Goal: Entertainment & Leisure: Consume media (video, audio)

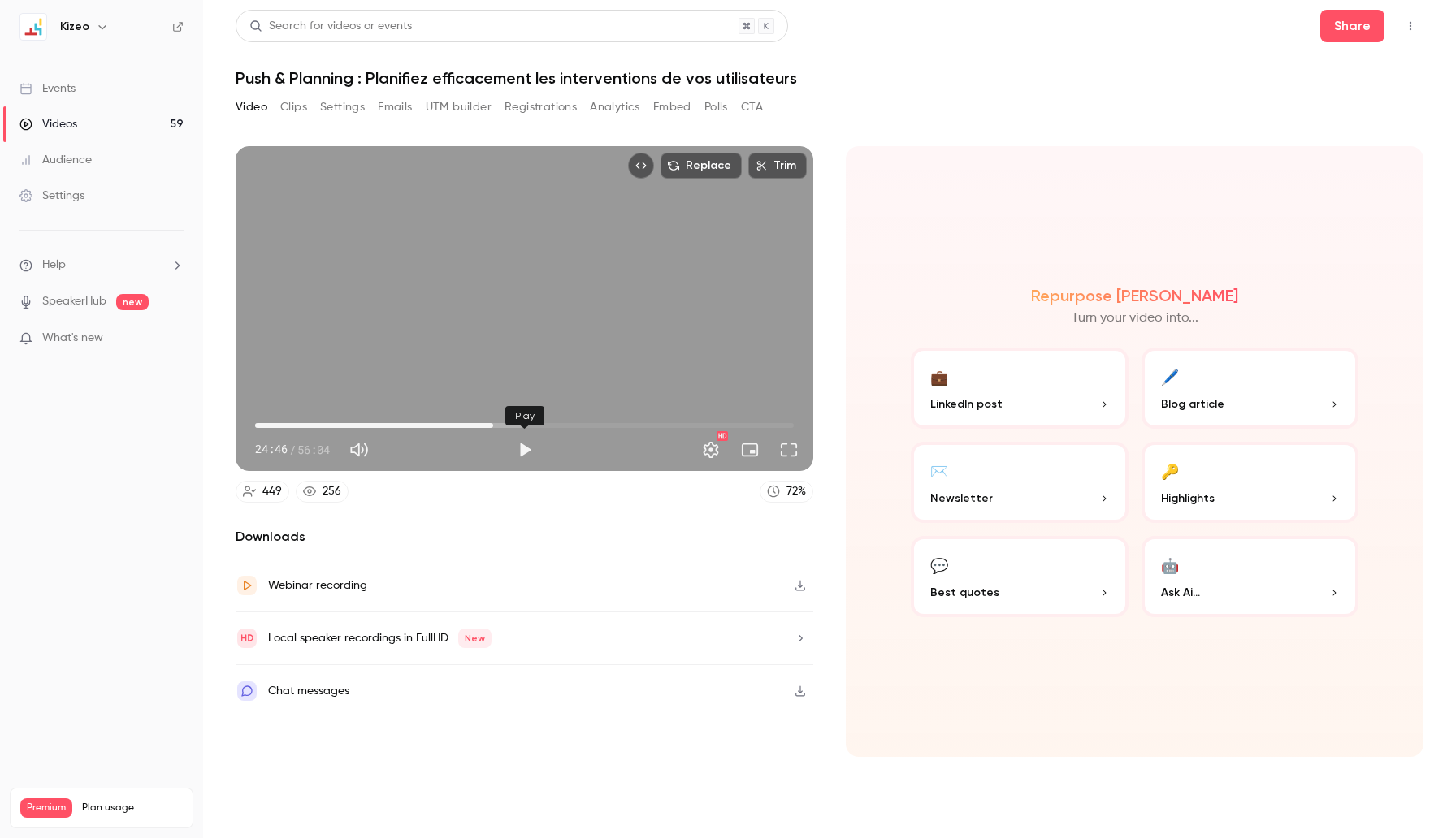
click at [531, 449] on button "Play" at bounding box center [525, 449] width 33 height 33
click at [791, 453] on button "Full screen" at bounding box center [789, 449] width 33 height 33
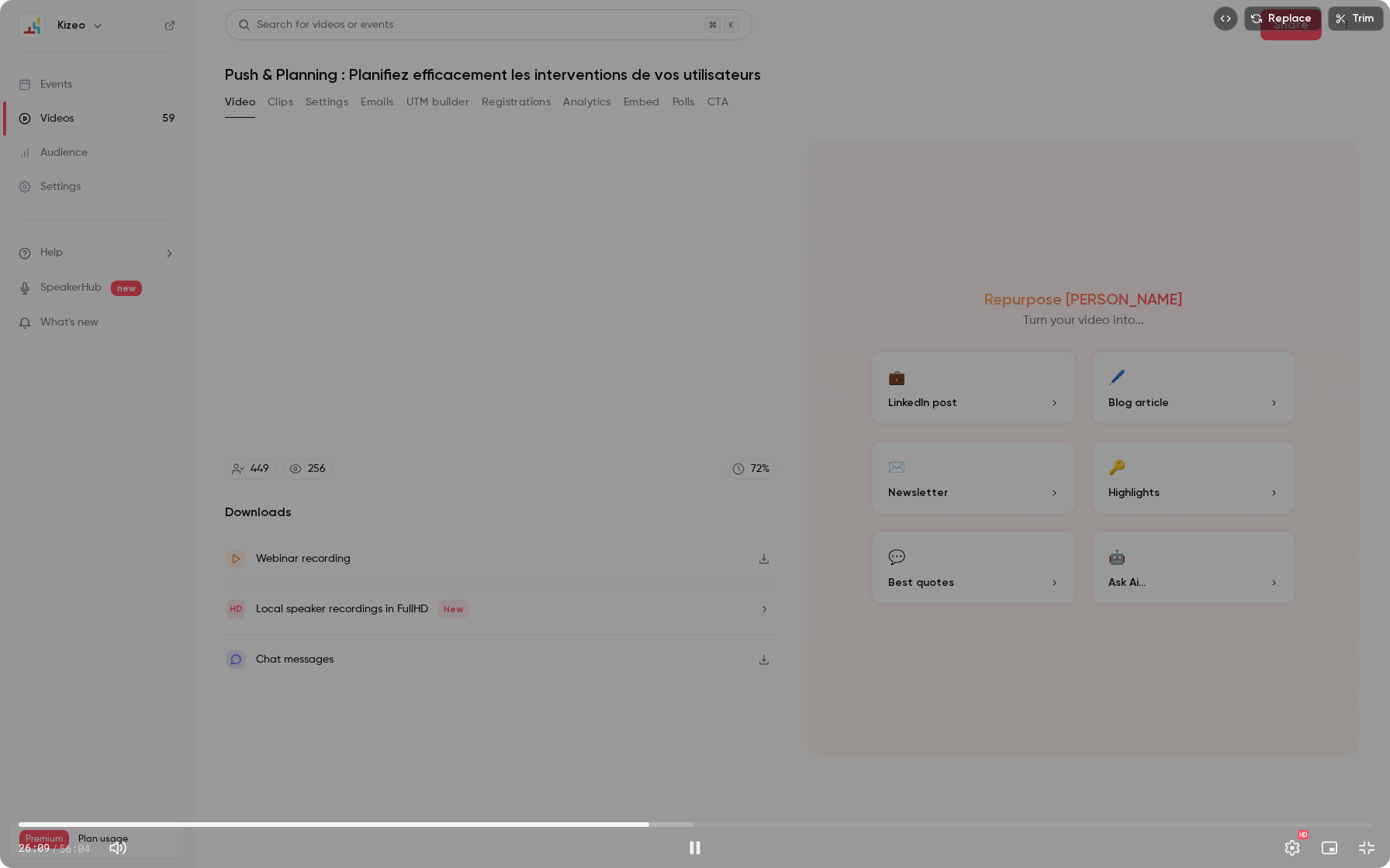
click at [593, 799] on span "26:09" at bounding box center [695, 825] width 1352 height 25
click at [685, 799] on span "29:39" at bounding box center [695, 825] width 1352 height 25
click at [791, 799] on span "34:33" at bounding box center [695, 825] width 1352 height 25
click at [853, 799] on span "34:36" at bounding box center [695, 825] width 1352 height 25
click at [941, 799] on span "38:16" at bounding box center [695, 825] width 1352 height 25
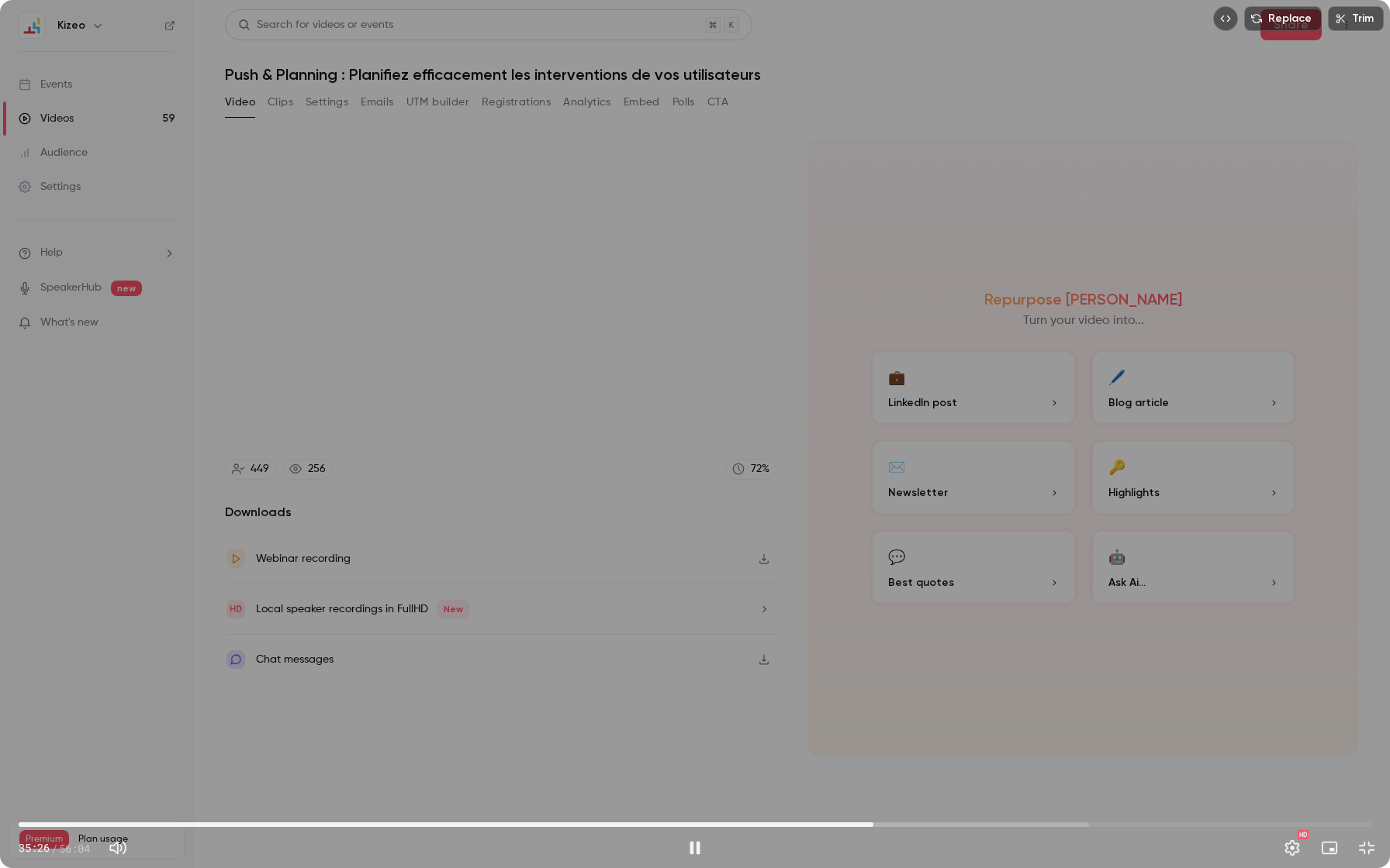
click at [873, 799] on span "35:26" at bounding box center [695, 825] width 1352 height 25
click at [881, 799] on span "35:45" at bounding box center [695, 825] width 1352 height 25
click at [908, 799] on span "35:45" at bounding box center [695, 825] width 1352 height 25
type input "******"
click at [1083, 799] on span "44:07" at bounding box center [695, 825] width 1352 height 25
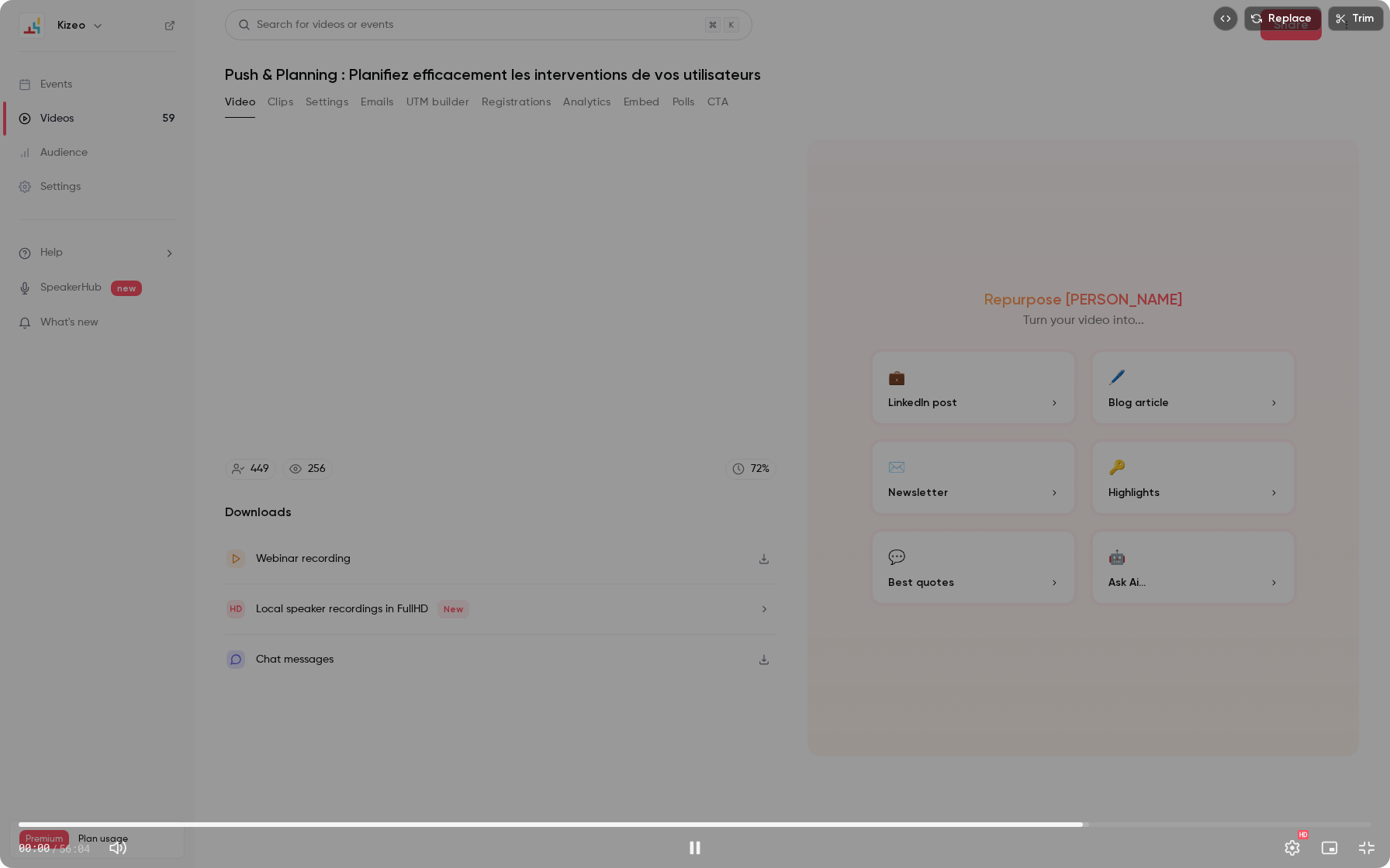
click at [1365, 799] on button "Exit full screen" at bounding box center [1366, 848] width 31 height 31
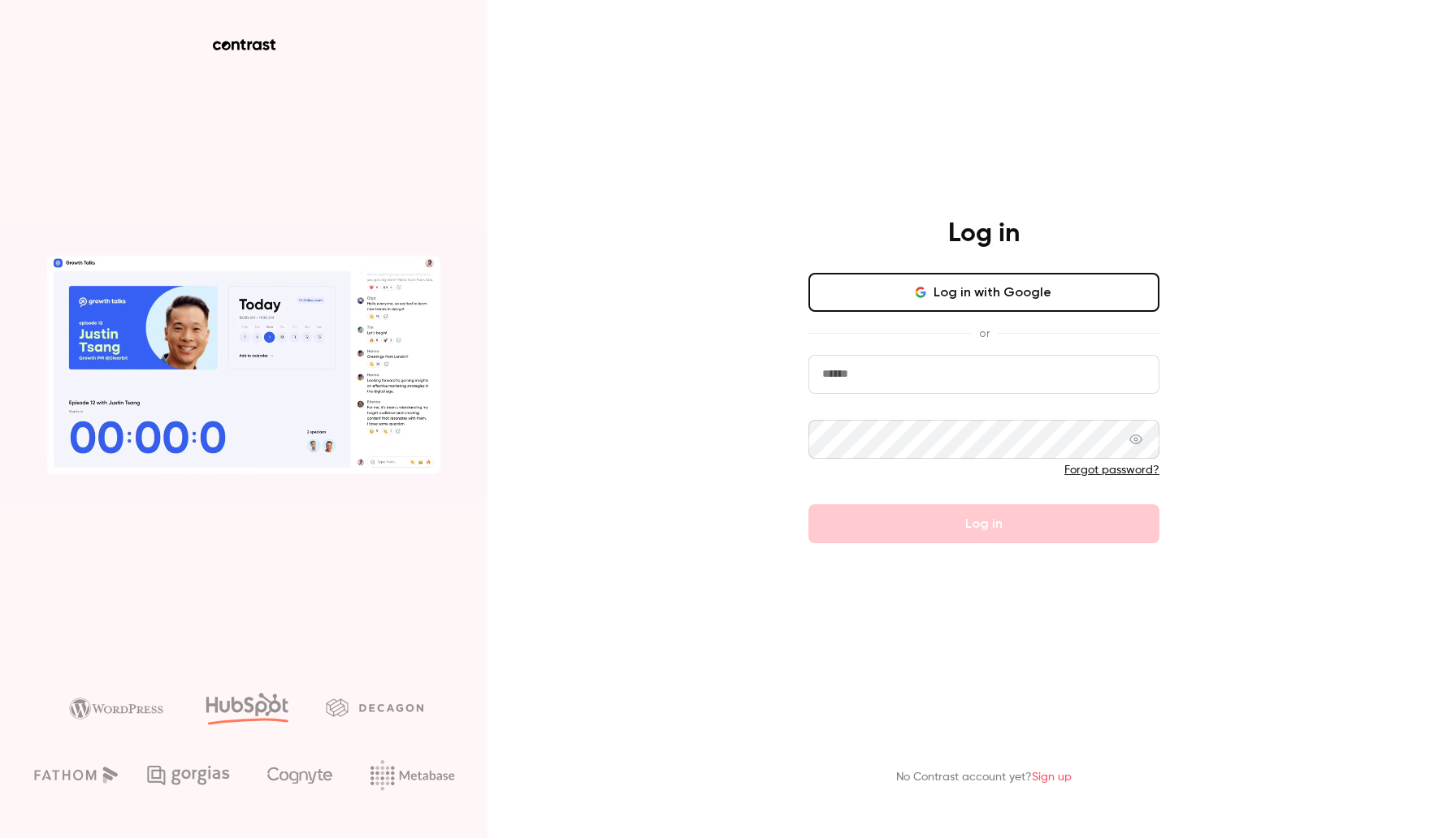
click at [842, 301] on button "Log in with Google" at bounding box center [984, 293] width 351 height 39
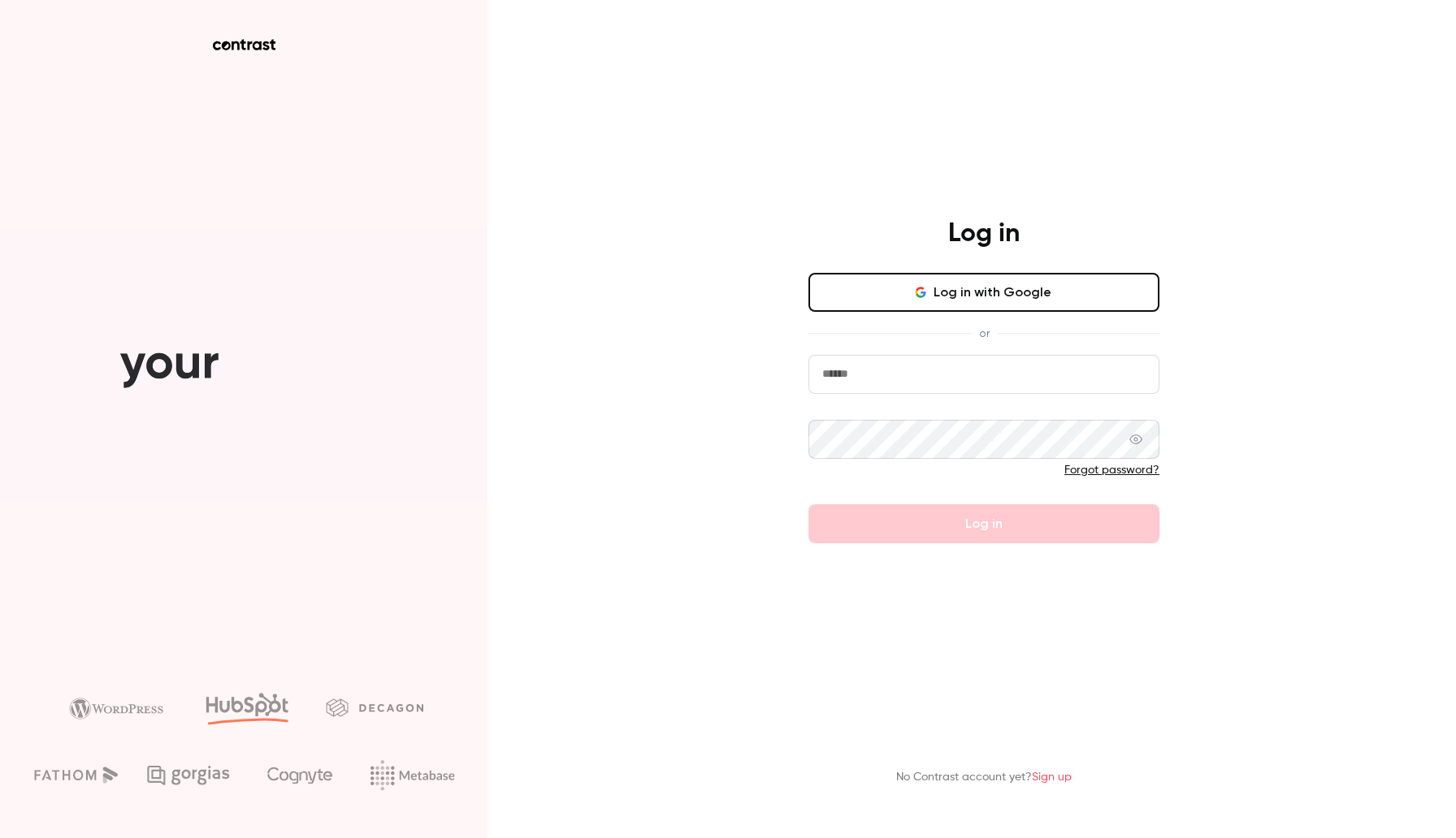
click at [922, 291] on icon "button" at bounding box center [920, 292] width 13 height 13
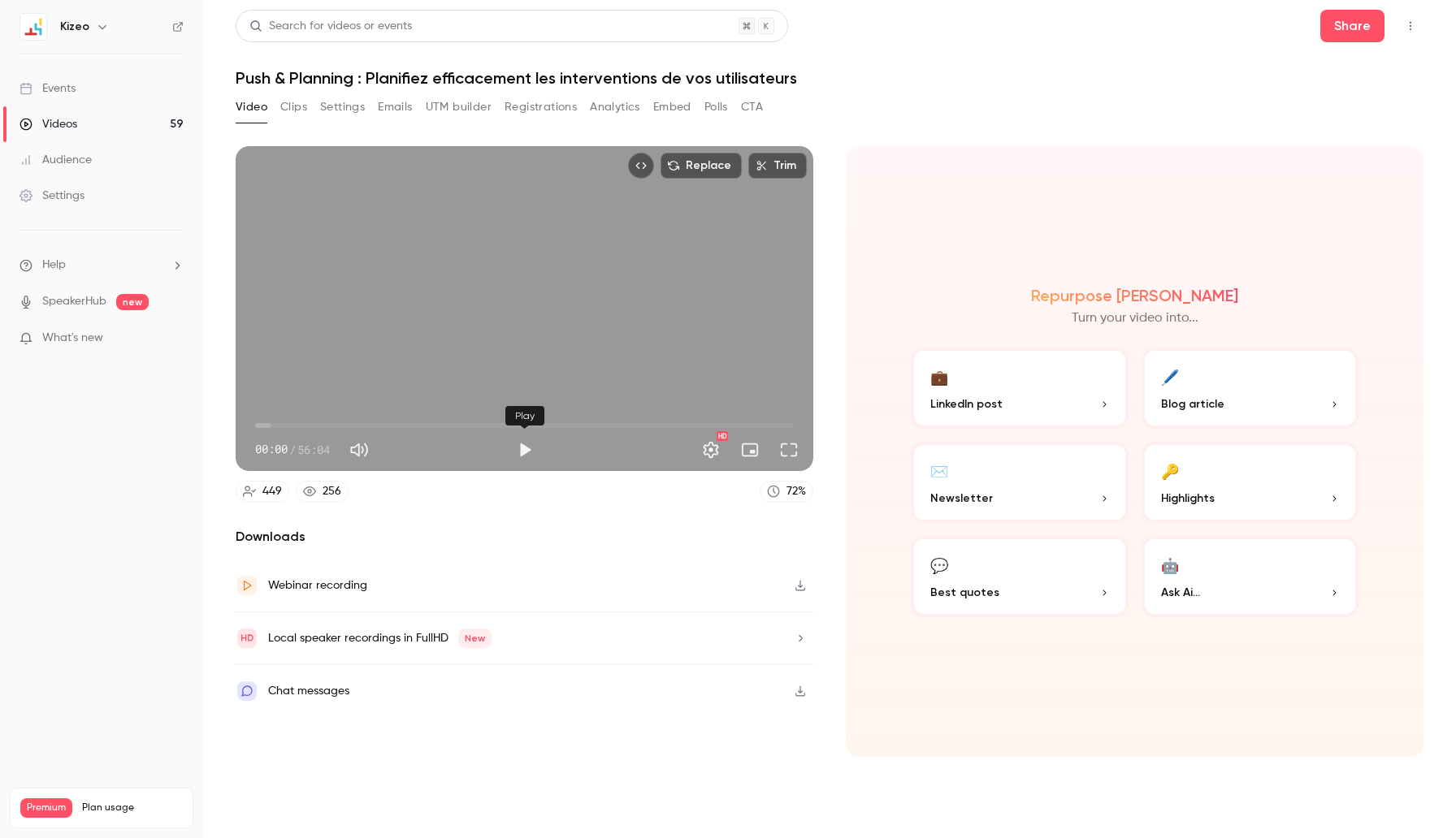
click at [530, 444] on button "Play" at bounding box center [525, 449] width 33 height 33
click at [568, 430] on span "00:00" at bounding box center [524, 425] width 539 height 26
click at [786, 452] on button "Full screen" at bounding box center [789, 449] width 33 height 33
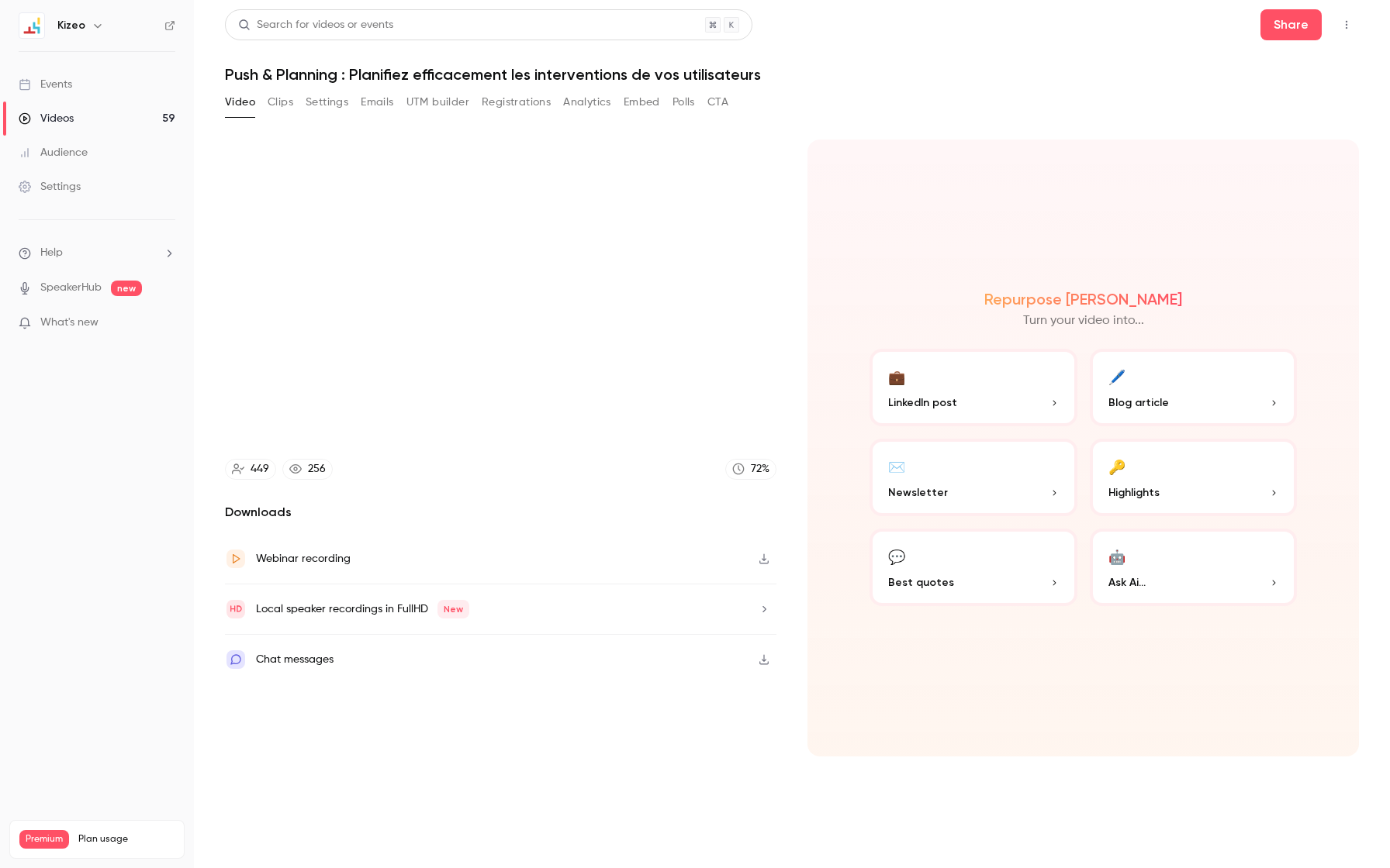
type input "****"
click at [1351, 799] on button "Exit full screen" at bounding box center [1366, 848] width 31 height 31
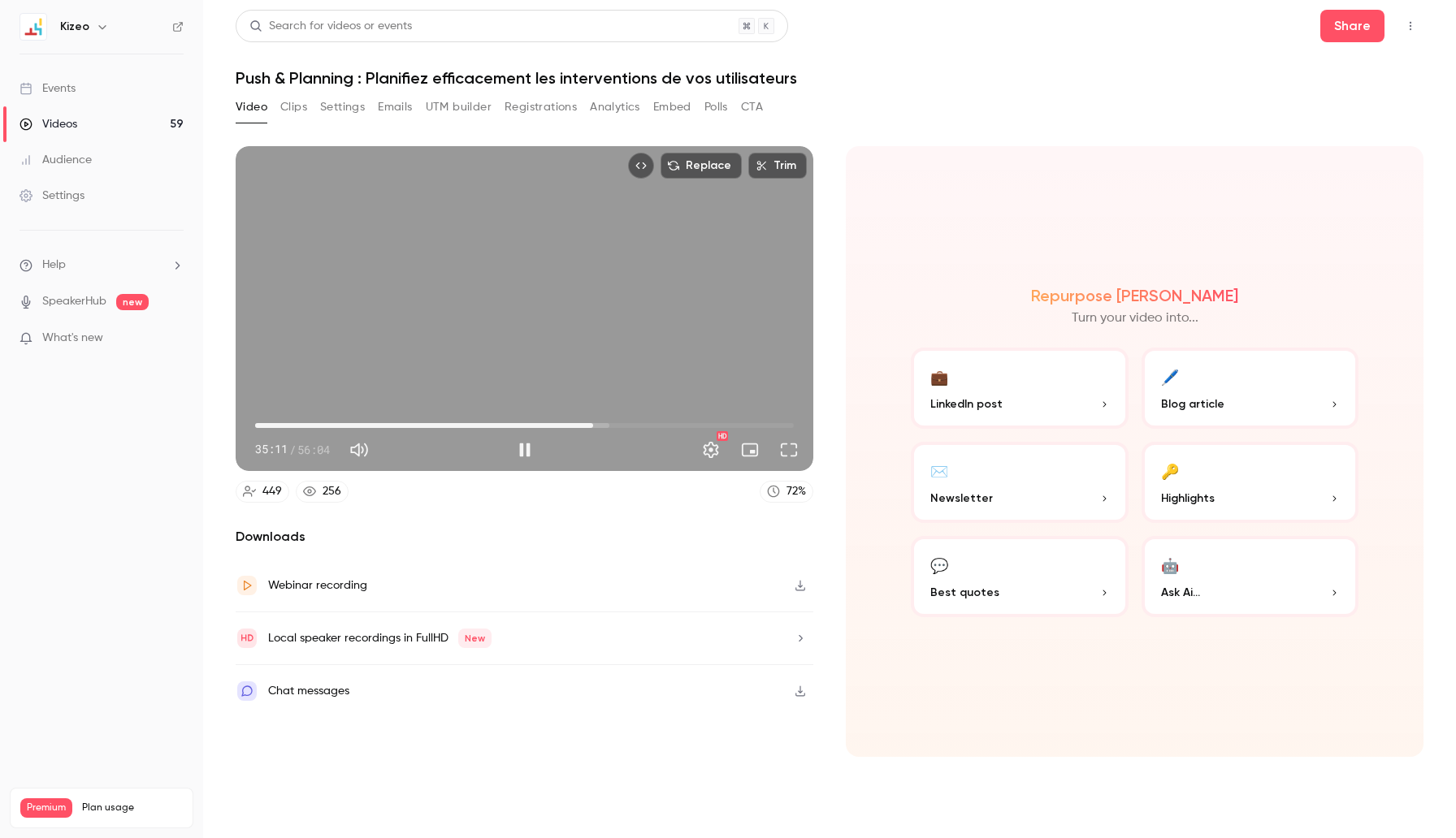
click at [594, 330] on div "Replace Trim 35:11 35:11 / 56:04 HD" at bounding box center [524, 308] width 577 height 324
click at [594, 330] on div "Replace Trim 35:12 35:12 / 56:04 HD" at bounding box center [524, 308] width 577 height 324
click at [780, 454] on button "Full screen" at bounding box center [789, 449] width 33 height 33
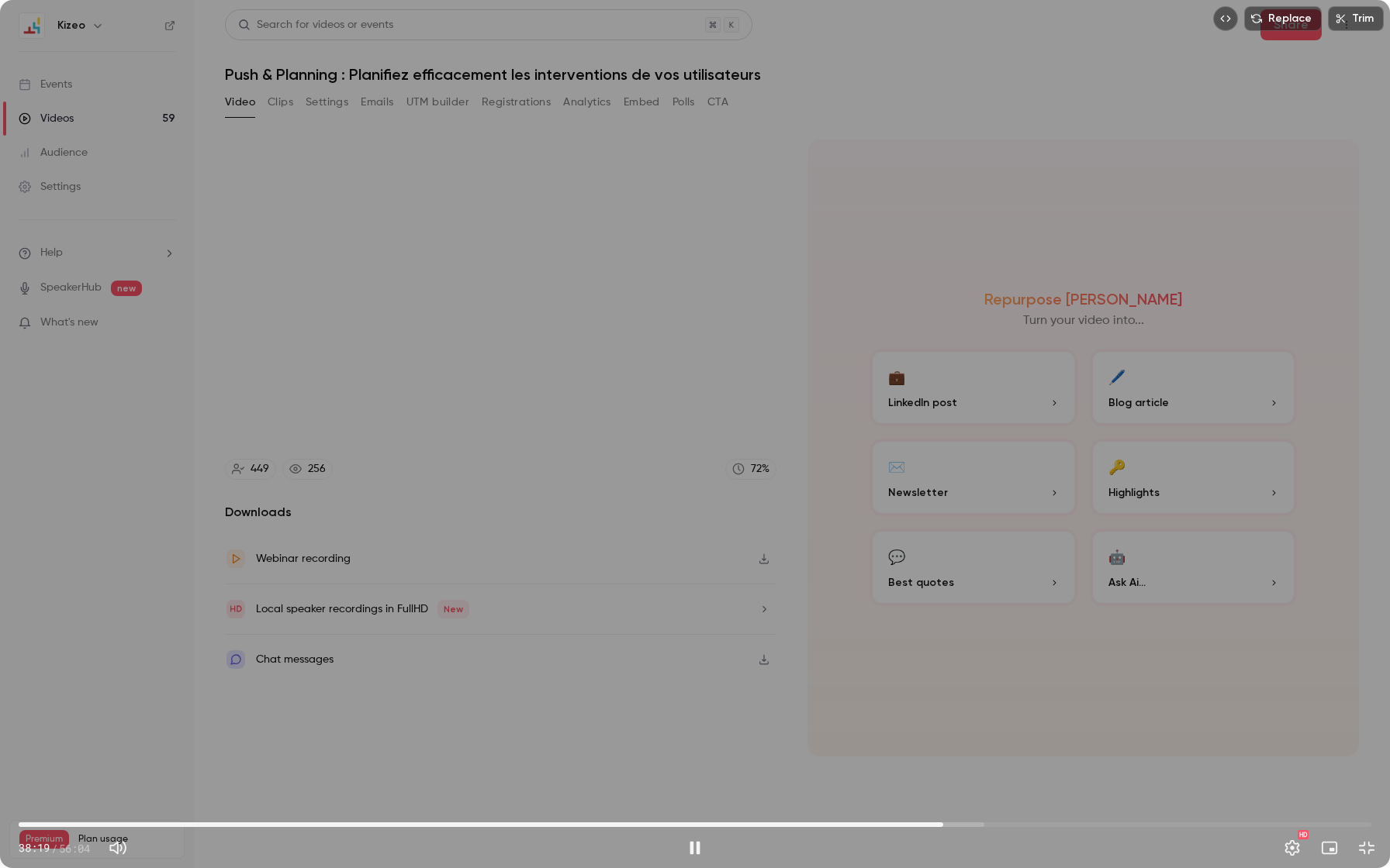
click at [682, 510] on div "Replace Trim 38:19 38:19 / 56:04 HD" at bounding box center [695, 434] width 1390 height 868
click at [1375, 799] on div "38:19 38:19 / 56:04 HD" at bounding box center [695, 836] width 1390 height 65
click at [1371, 799] on button "Exit full screen" at bounding box center [1366, 848] width 31 height 31
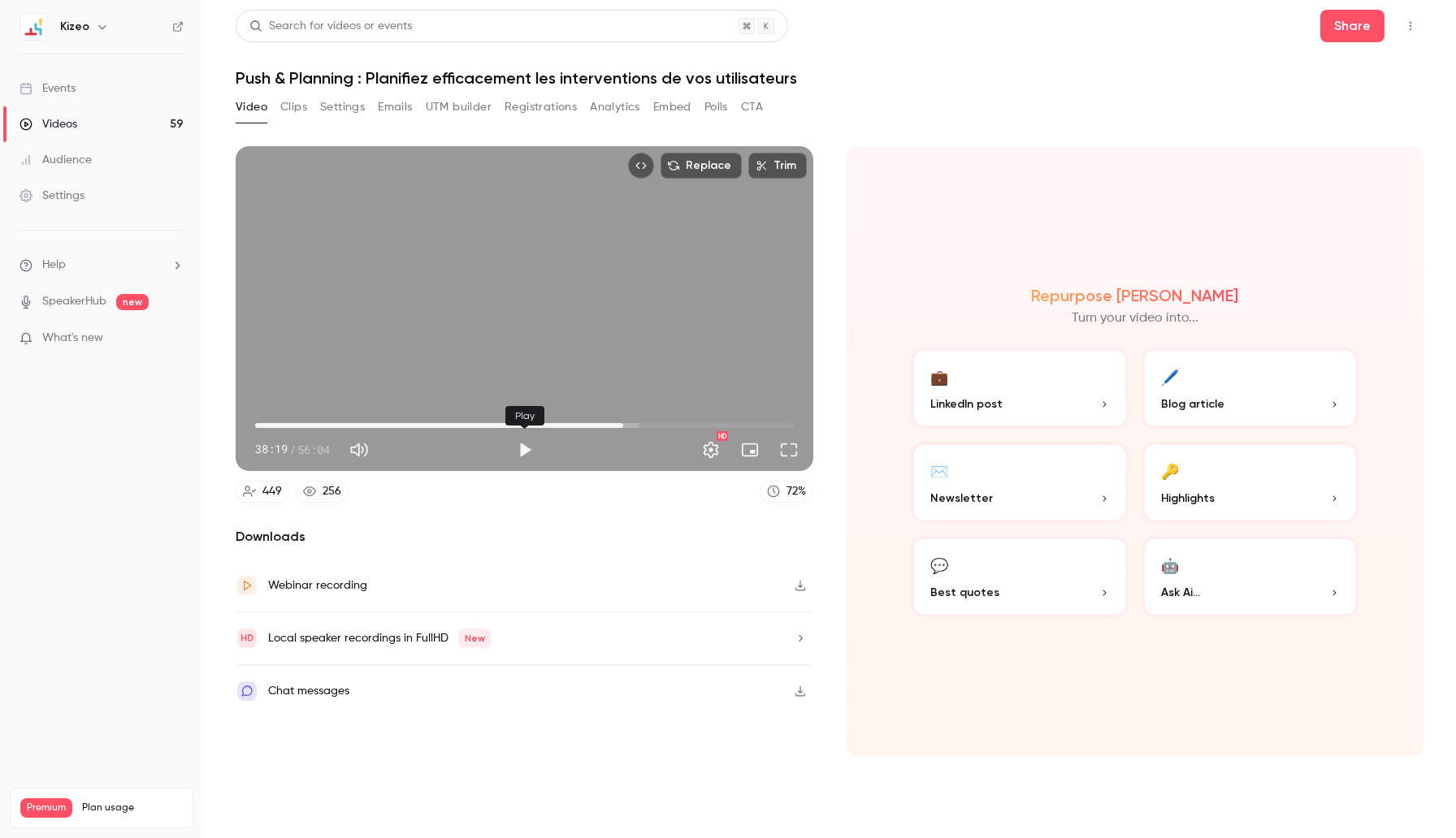
click at [528, 451] on button "Play" at bounding box center [525, 449] width 33 height 33
type input "******"
